Goal: Information Seeking & Learning: Learn about a topic

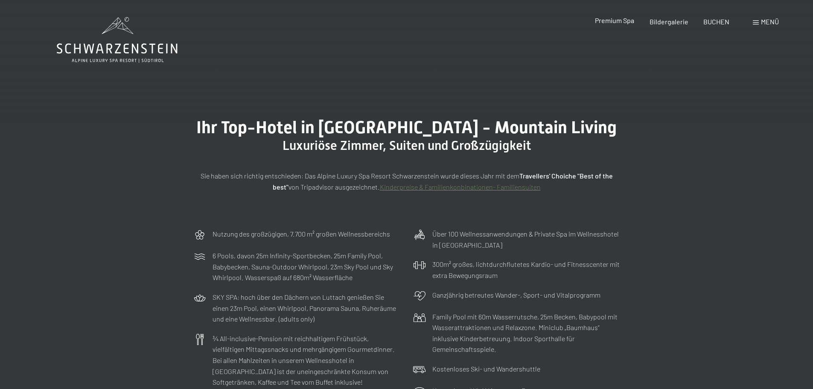
click at [621, 20] on span "Premium Spa" at bounding box center [614, 20] width 39 height 8
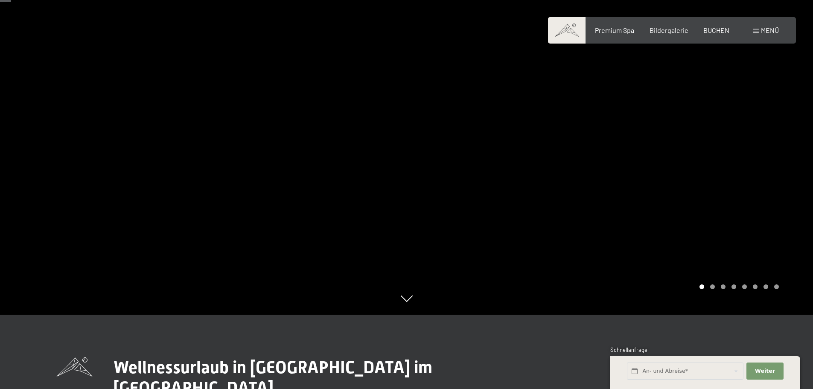
scroll to position [85, 0]
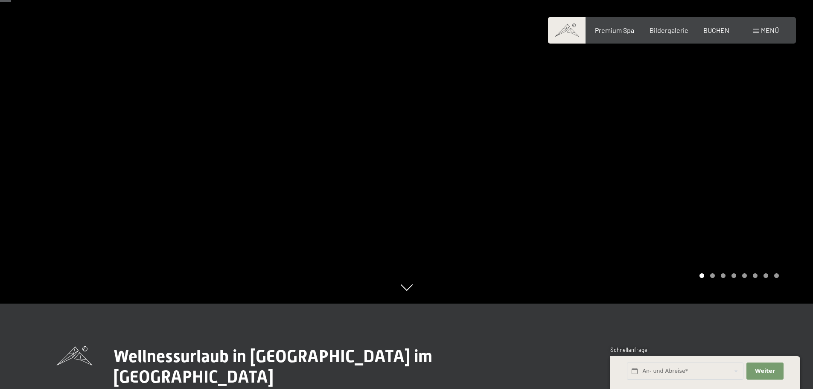
click at [739, 178] on div at bounding box center [610, 109] width 407 height 389
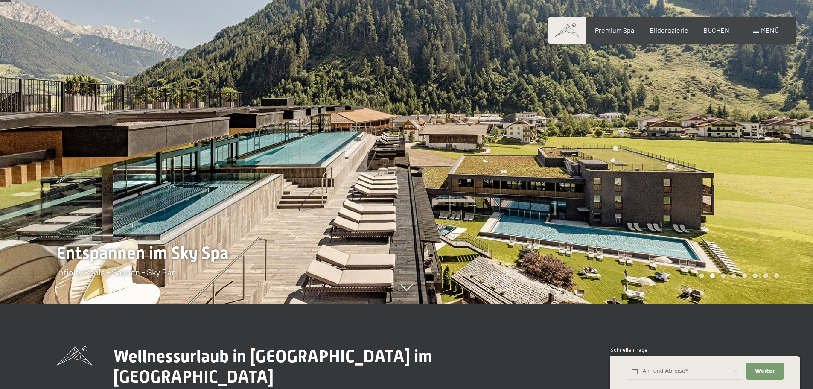
click at [739, 178] on div at bounding box center [610, 109] width 407 height 389
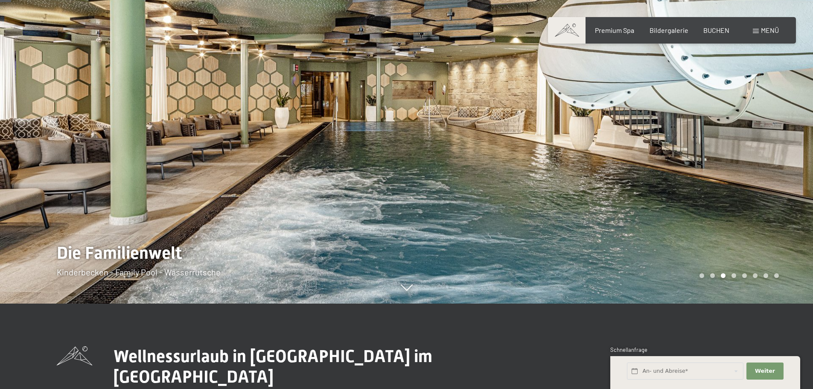
click at [739, 178] on div at bounding box center [610, 109] width 407 height 389
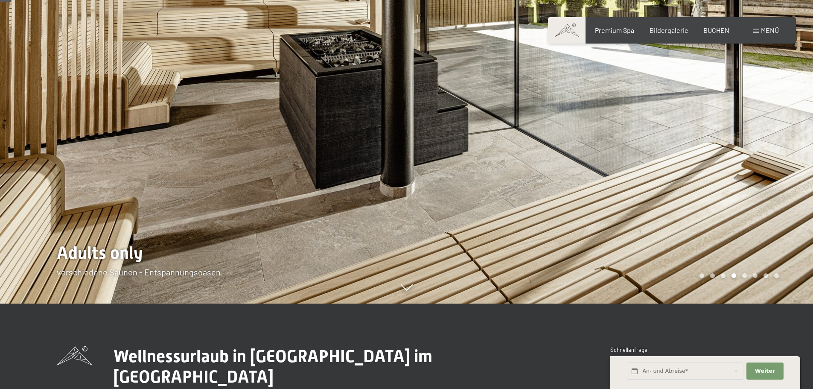
click at [737, 177] on div at bounding box center [610, 109] width 407 height 389
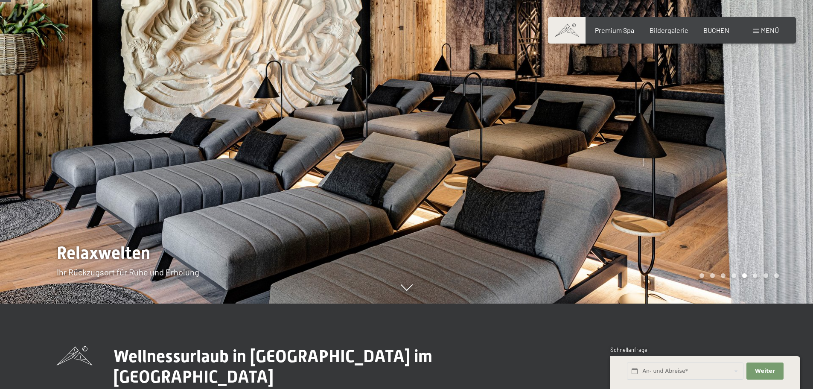
click at [737, 177] on div at bounding box center [610, 109] width 407 height 389
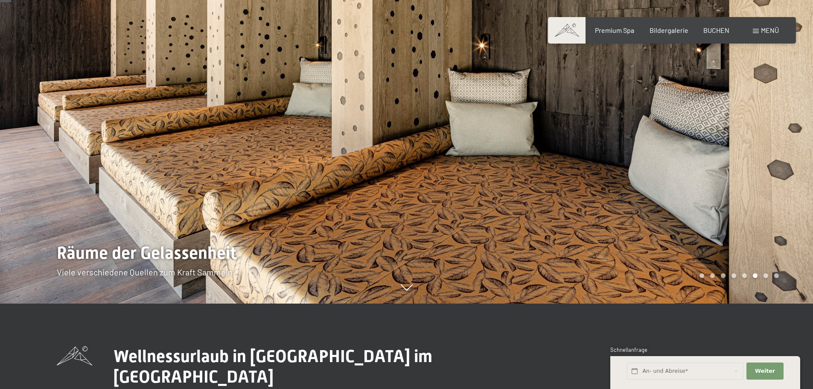
click at [737, 177] on div at bounding box center [610, 109] width 407 height 389
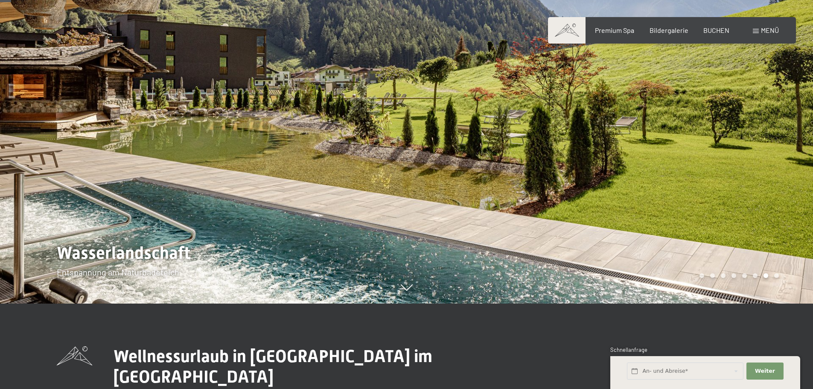
click at [737, 177] on div at bounding box center [610, 109] width 407 height 389
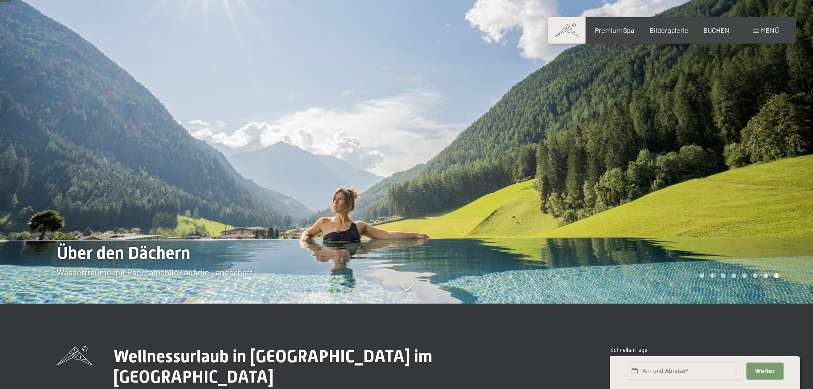
click at [735, 177] on div at bounding box center [610, 109] width 407 height 389
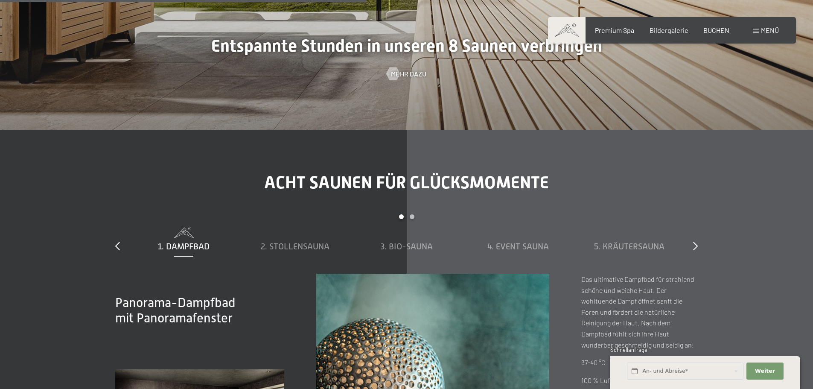
scroll to position [2945, 0]
